Goal: Find specific page/section

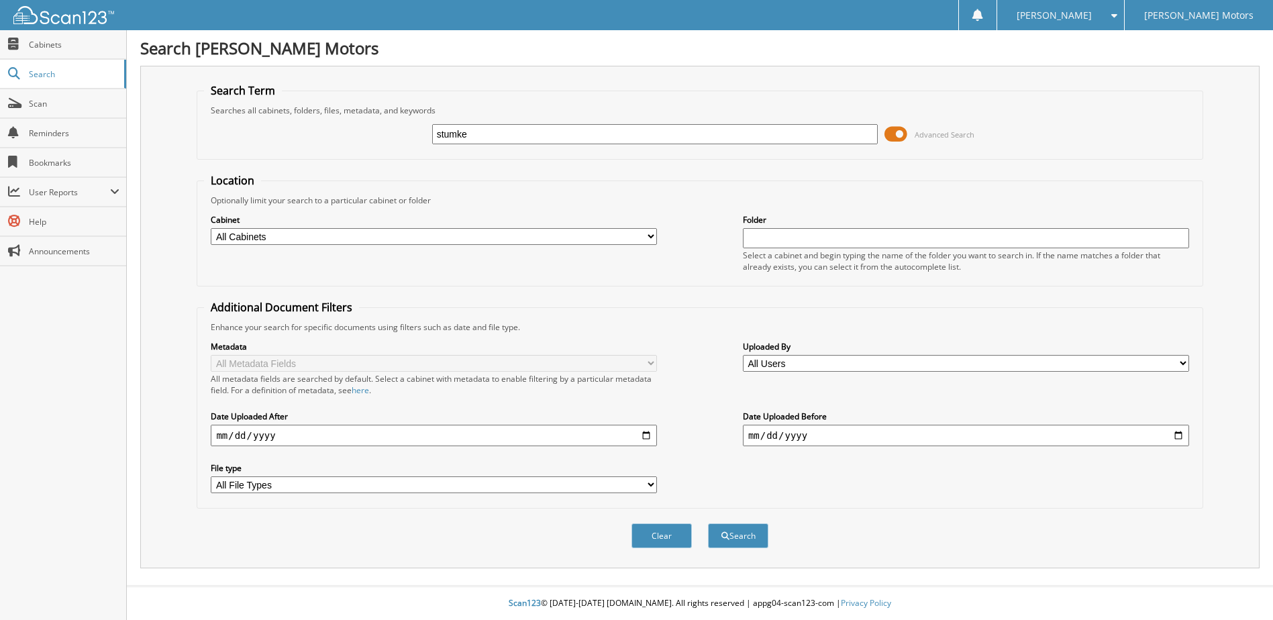
type input "stumke"
click at [708, 523] on button "Search" at bounding box center [738, 535] width 60 height 25
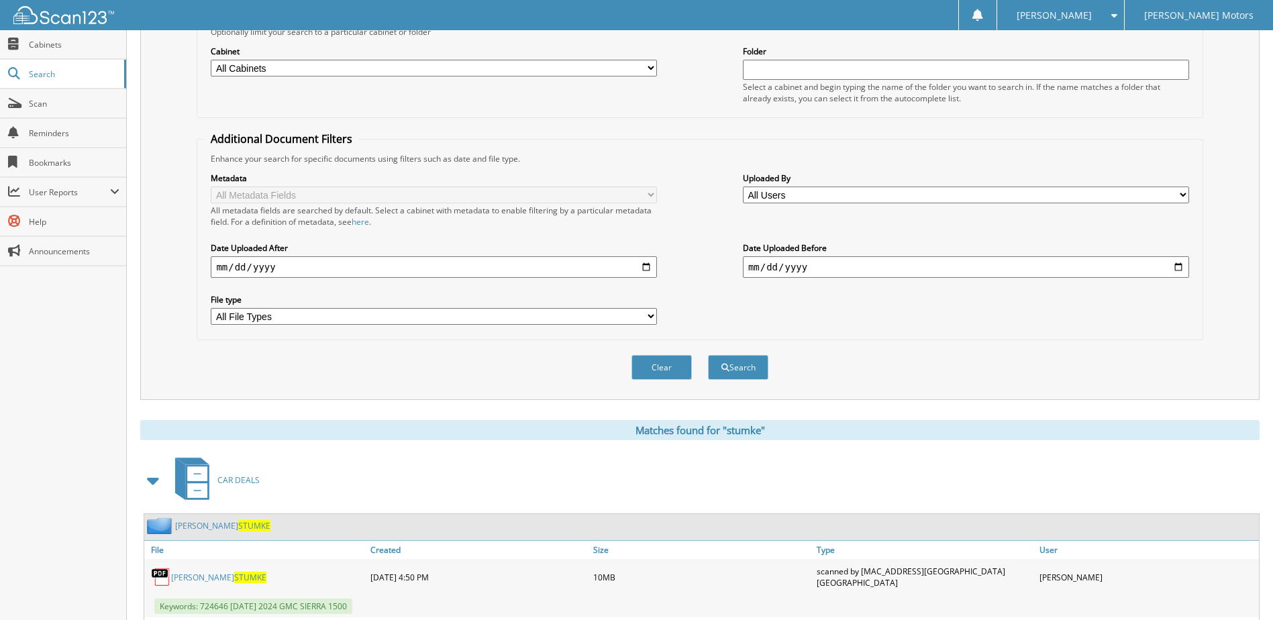
scroll to position [268, 0]
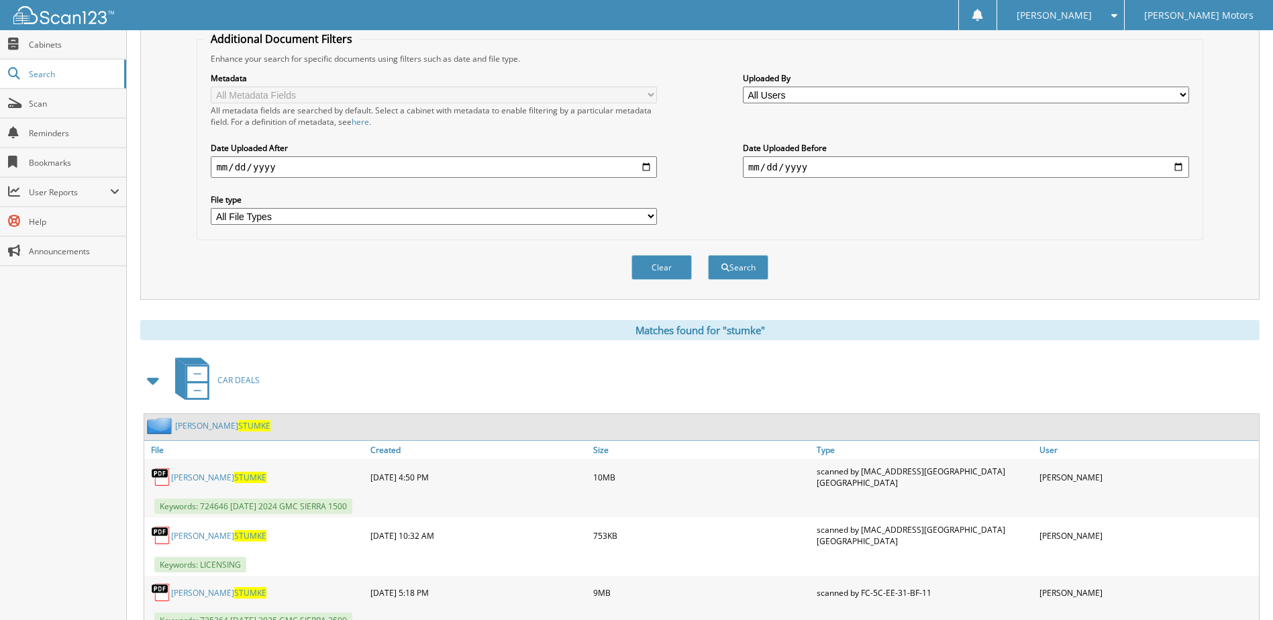
click at [152, 393] on span at bounding box center [153, 380] width 19 height 24
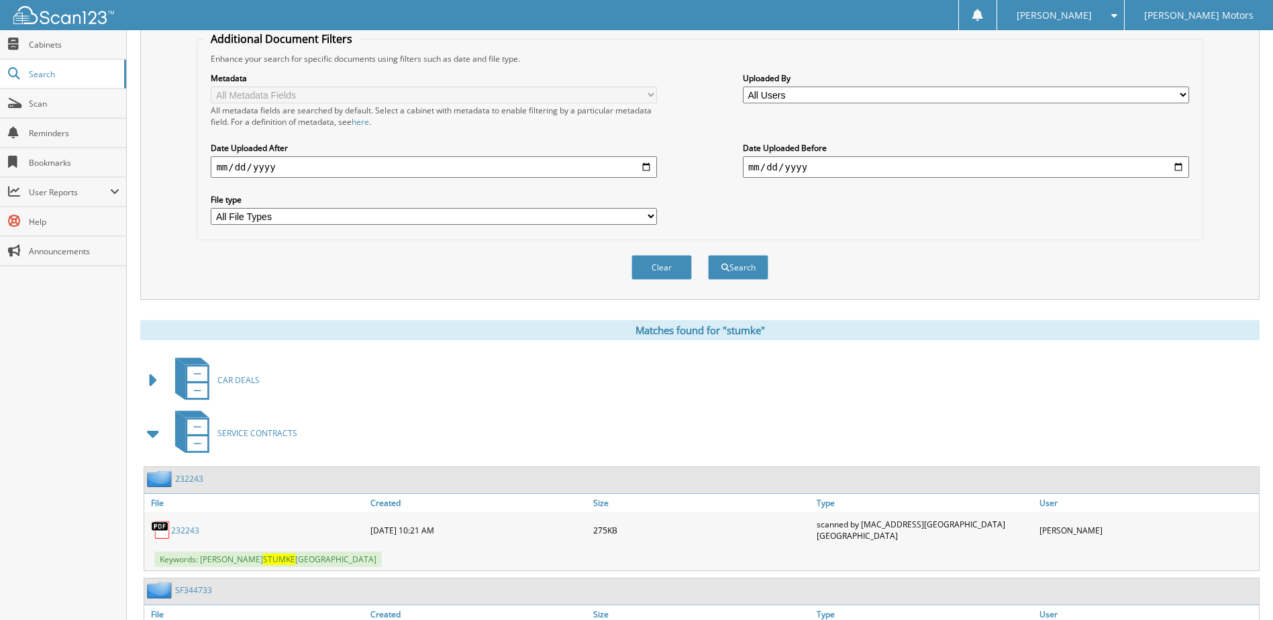
click at [152, 393] on span at bounding box center [153, 380] width 19 height 24
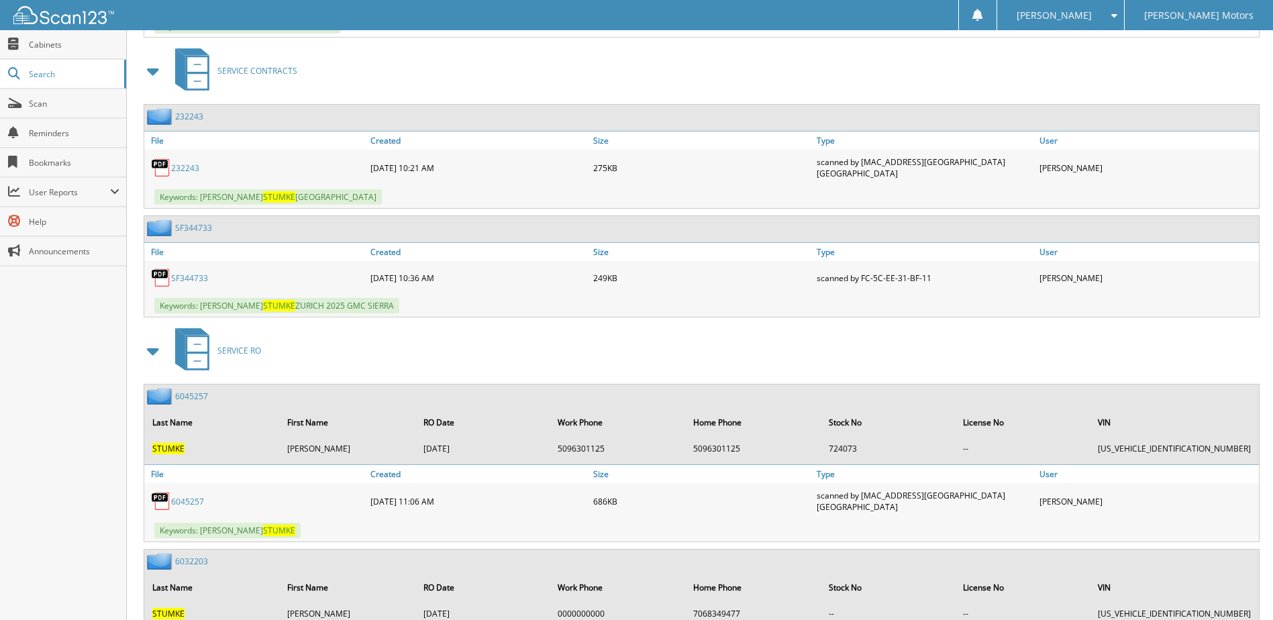
scroll to position [918, 0]
click at [263, 312] on span "STUMKE" at bounding box center [279, 306] width 32 height 11
click at [189, 285] on link "SF344733" at bounding box center [189, 278] width 37 height 11
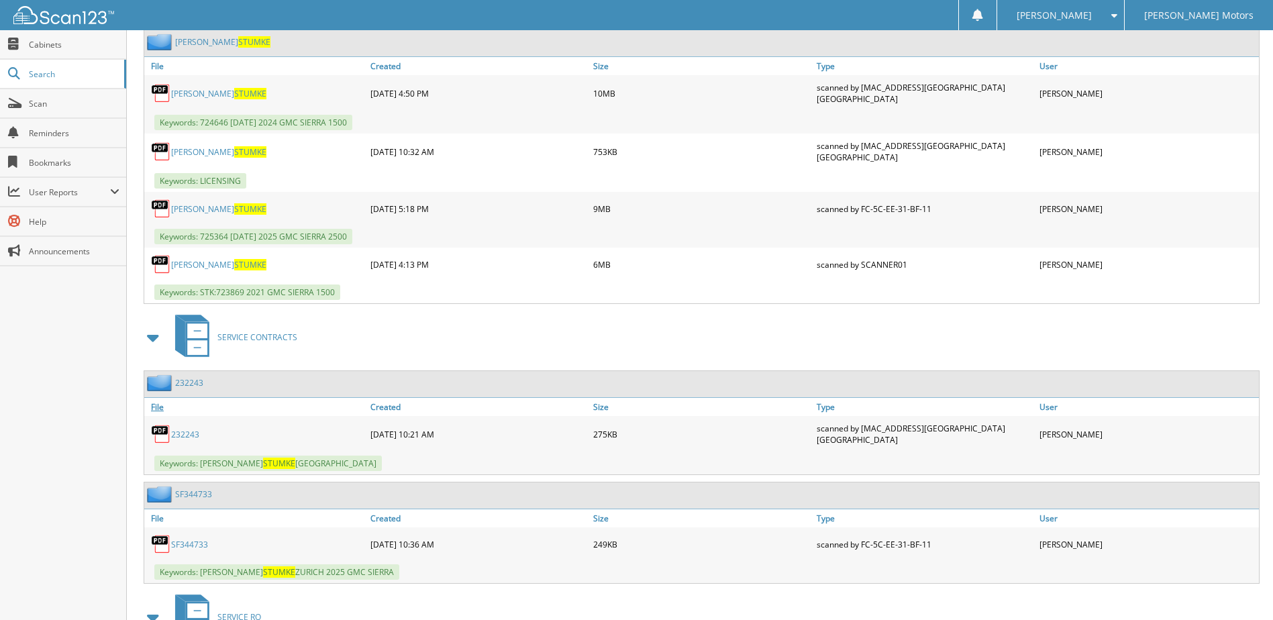
scroll to position [650, 0]
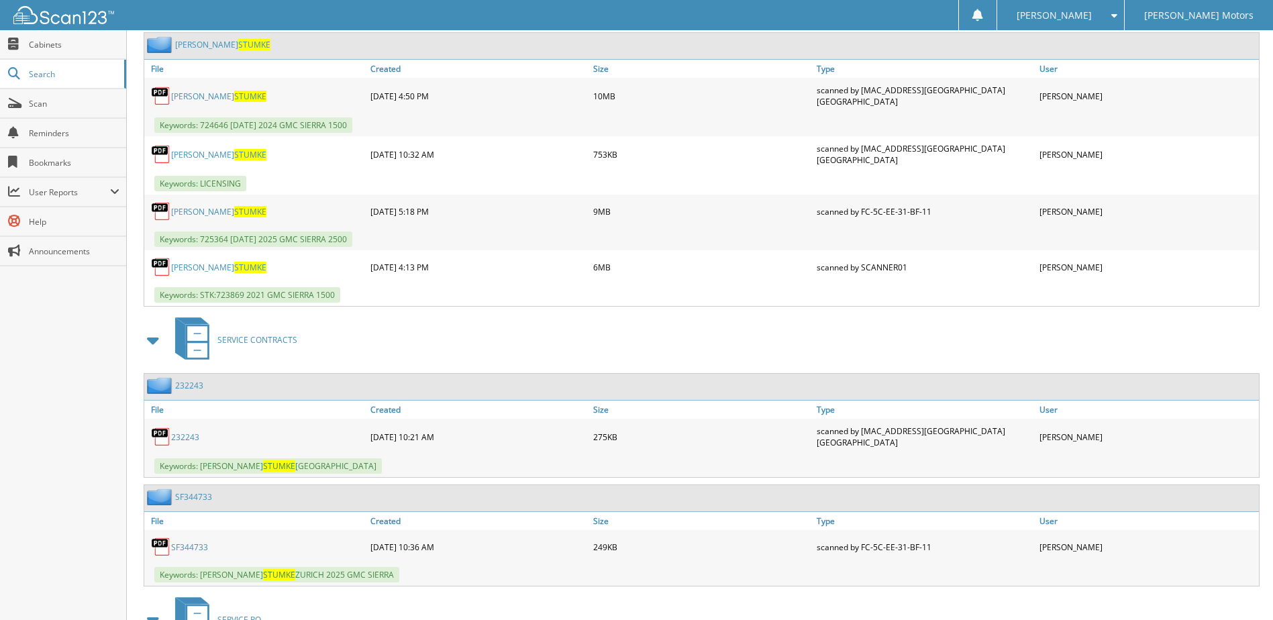
click at [234, 217] on span "STUMKE" at bounding box center [250, 211] width 32 height 11
click at [234, 160] on span "STUMKE" at bounding box center [250, 154] width 32 height 11
click at [234, 217] on span "STUMKE" at bounding box center [250, 211] width 32 height 11
